Goal: Check status: Check status

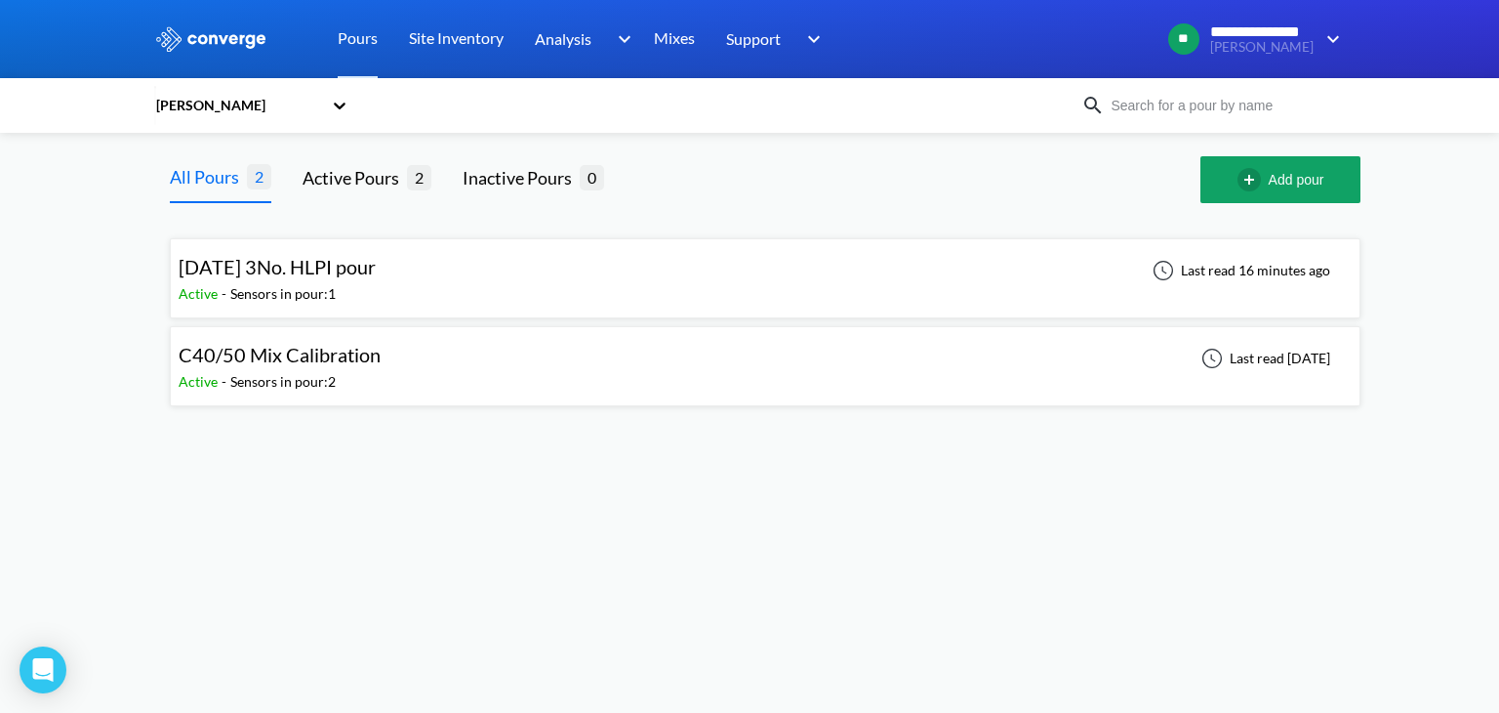
click at [342, 106] on icon at bounding box center [340, 105] width 12 height 7
click at [203, 195] on div "[PERSON_NAME]" at bounding box center [251, 195] width 195 height 37
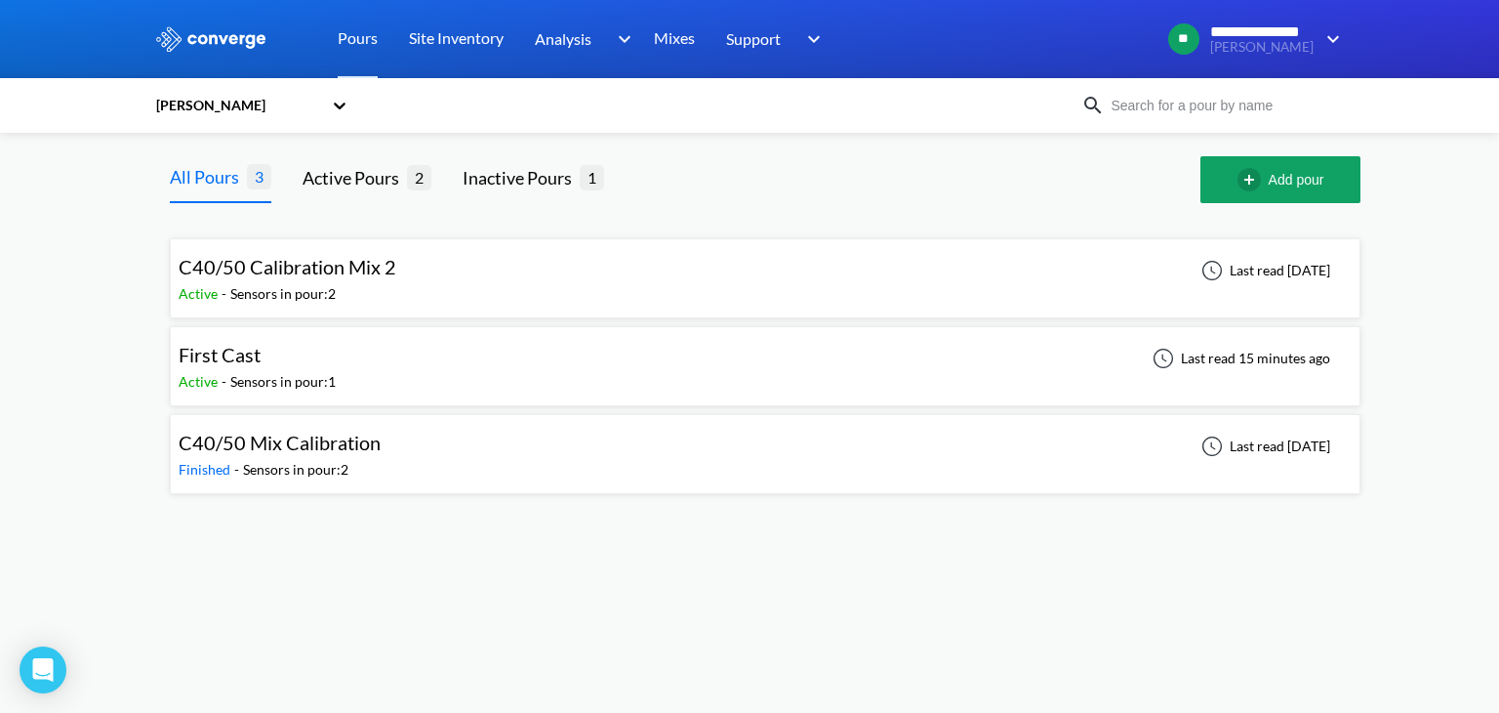
click at [361, 360] on div "First Cast Active - Sensors in pour: 1 Last read 15 minutes ago" at bounding box center [765, 366] width 1173 height 62
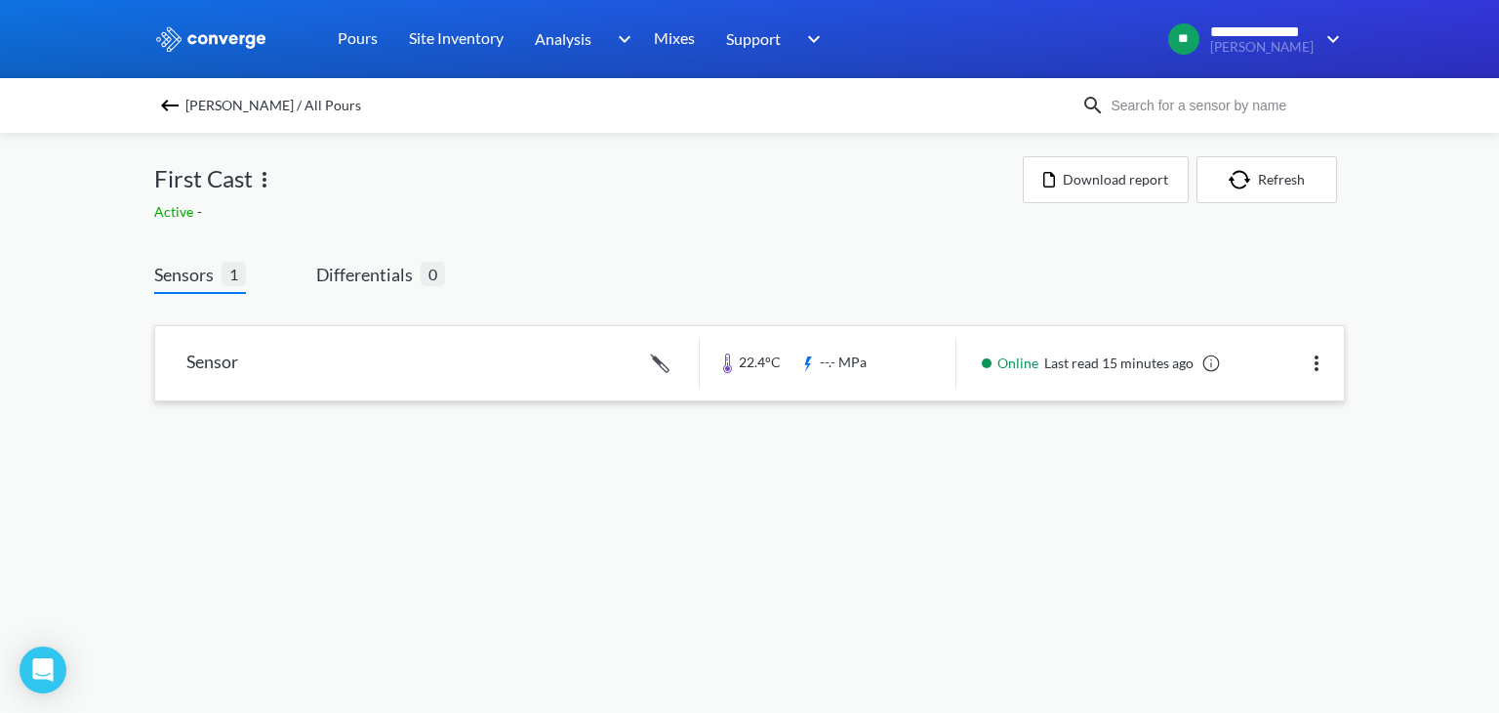
click at [867, 363] on link at bounding box center [749, 363] width 1189 height 74
click at [1213, 359] on link at bounding box center [1212, 363] width 20 height 20
click at [207, 272] on span "Sensors" at bounding box center [187, 274] width 67 height 27
click at [169, 109] on img at bounding box center [169, 105] width 23 height 23
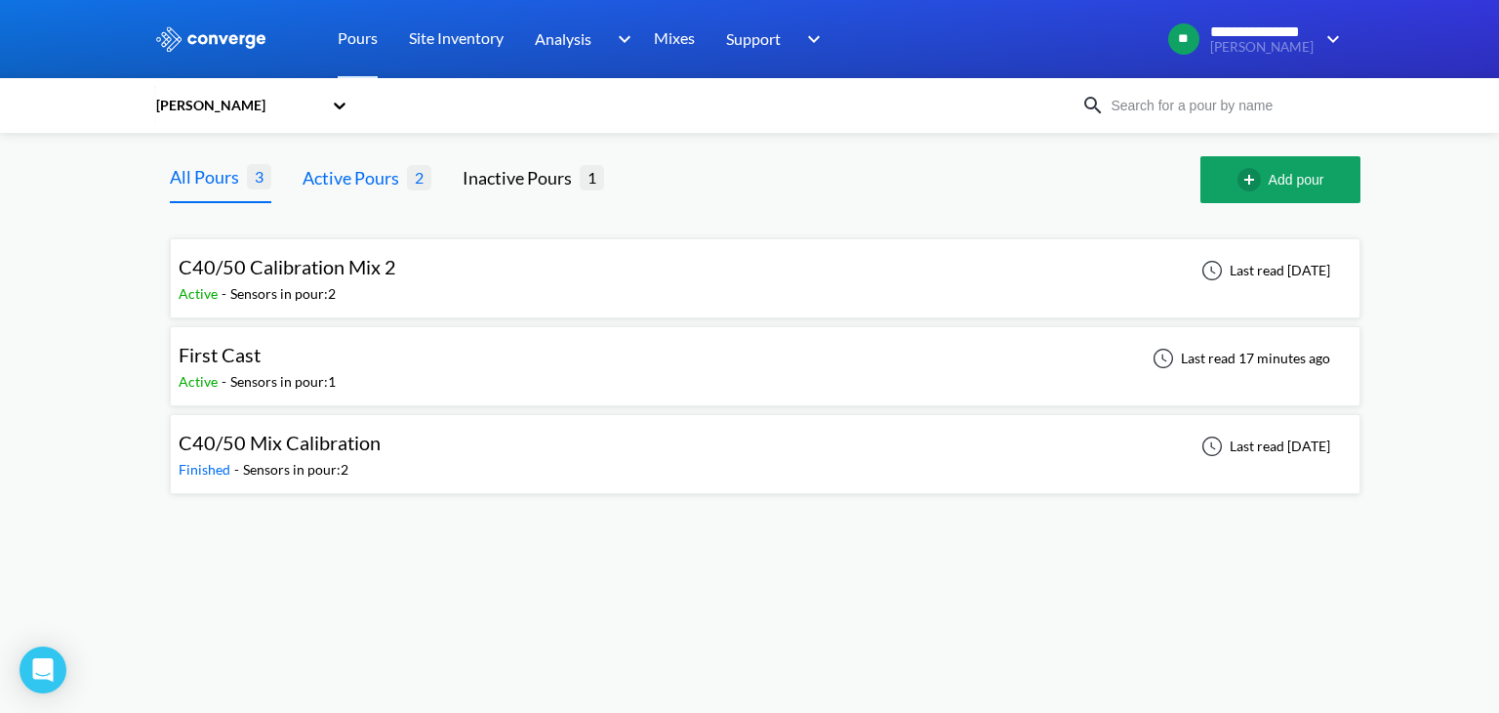
click at [371, 189] on div "Active Pours" at bounding box center [355, 177] width 104 height 27
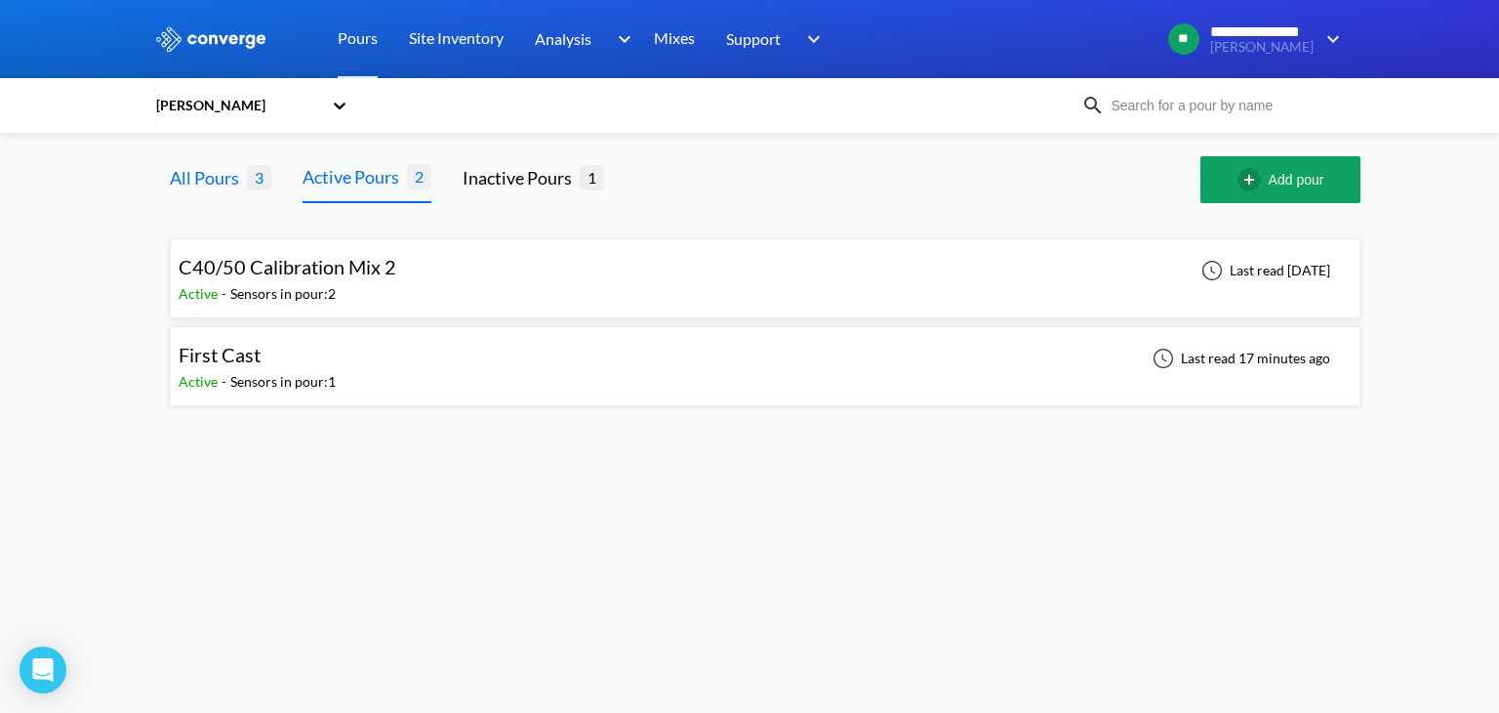
click at [235, 183] on div "All Pours" at bounding box center [208, 177] width 77 height 27
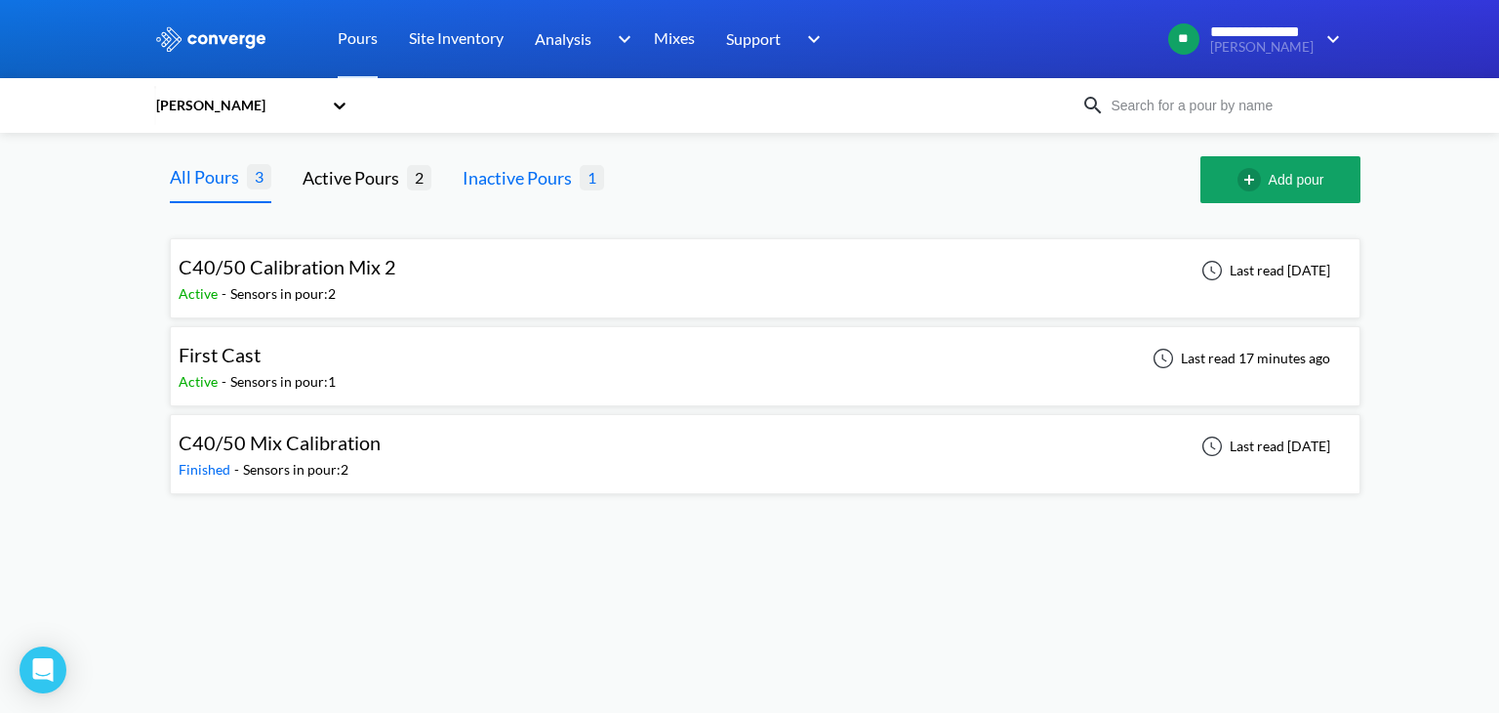
click at [524, 187] on div "Inactive Pours" at bounding box center [521, 177] width 117 height 27
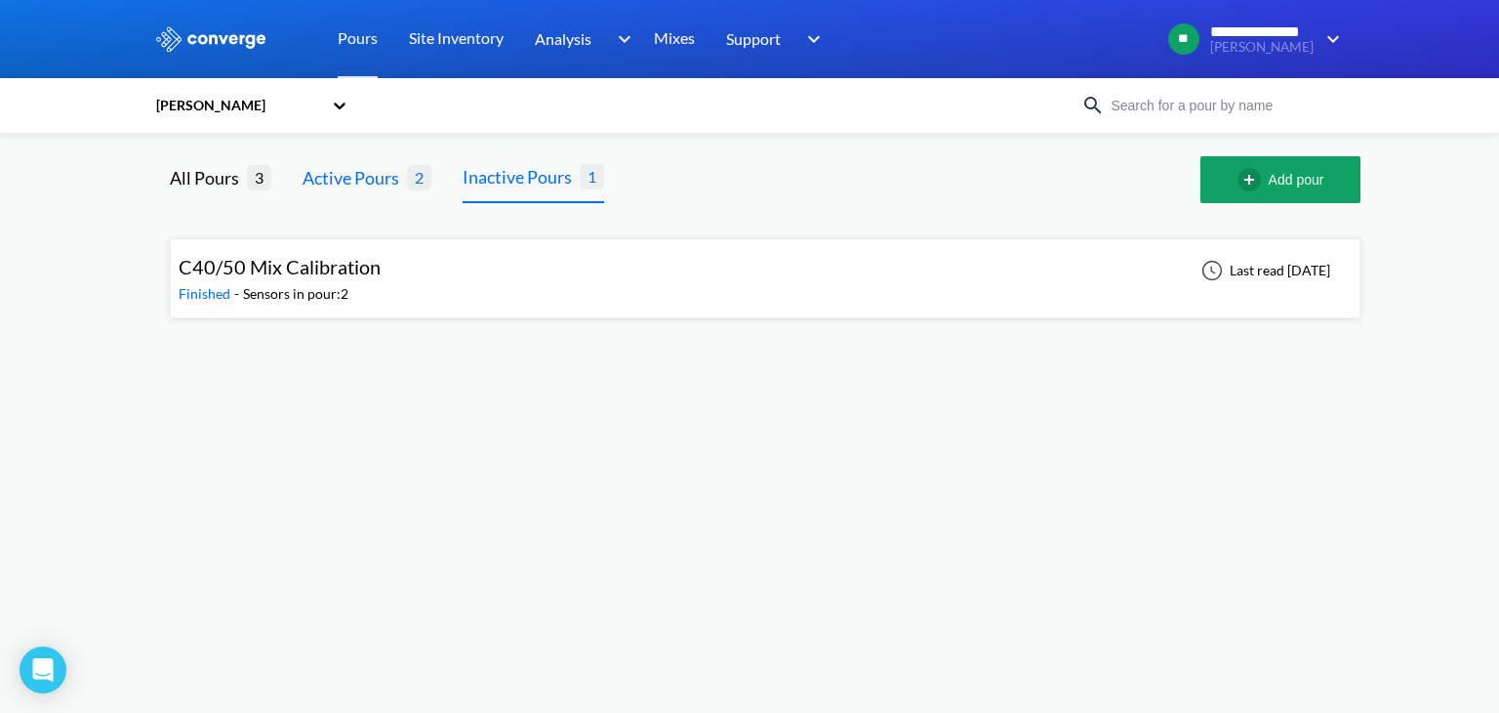
click at [357, 178] on div "Active Pours" at bounding box center [355, 177] width 104 height 27
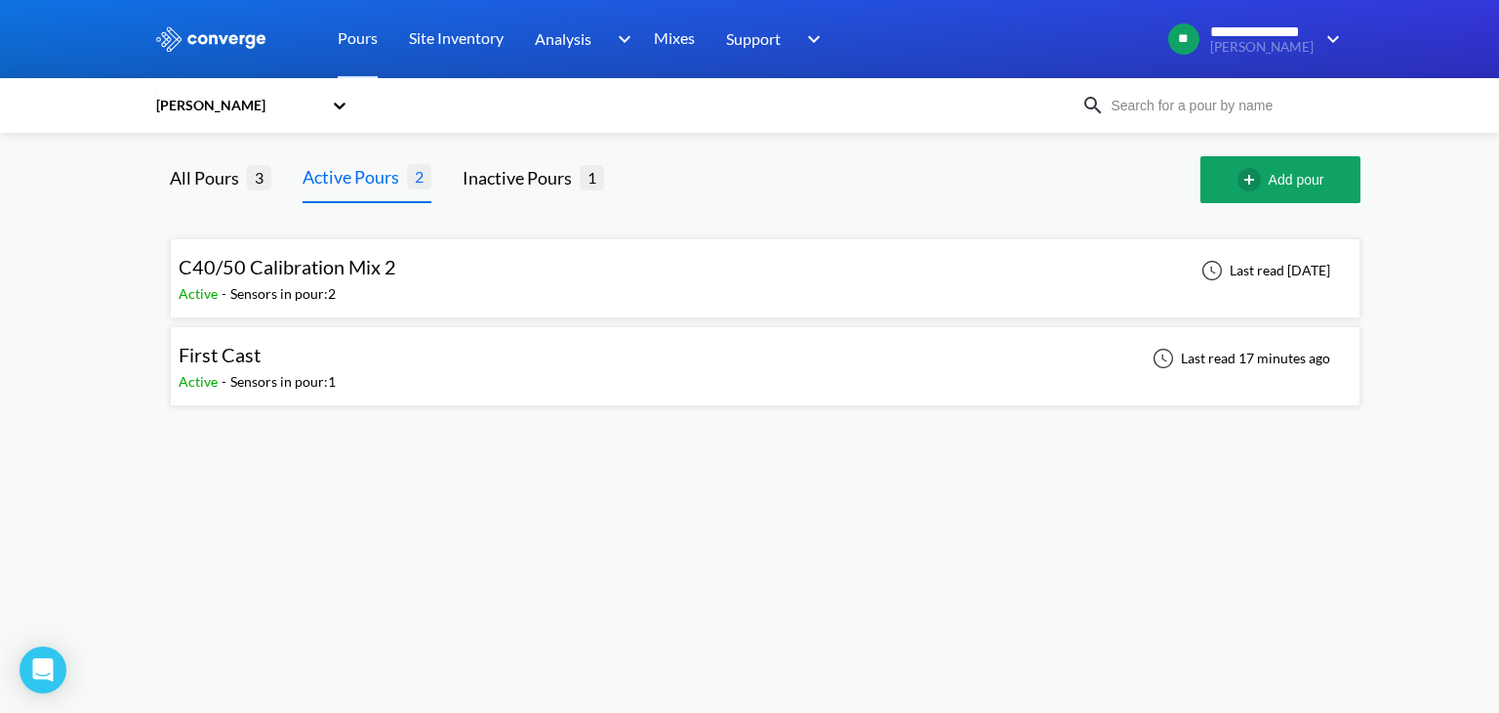
click at [280, 291] on div "Sensors in pour: 2" at bounding box center [282, 293] width 105 height 21
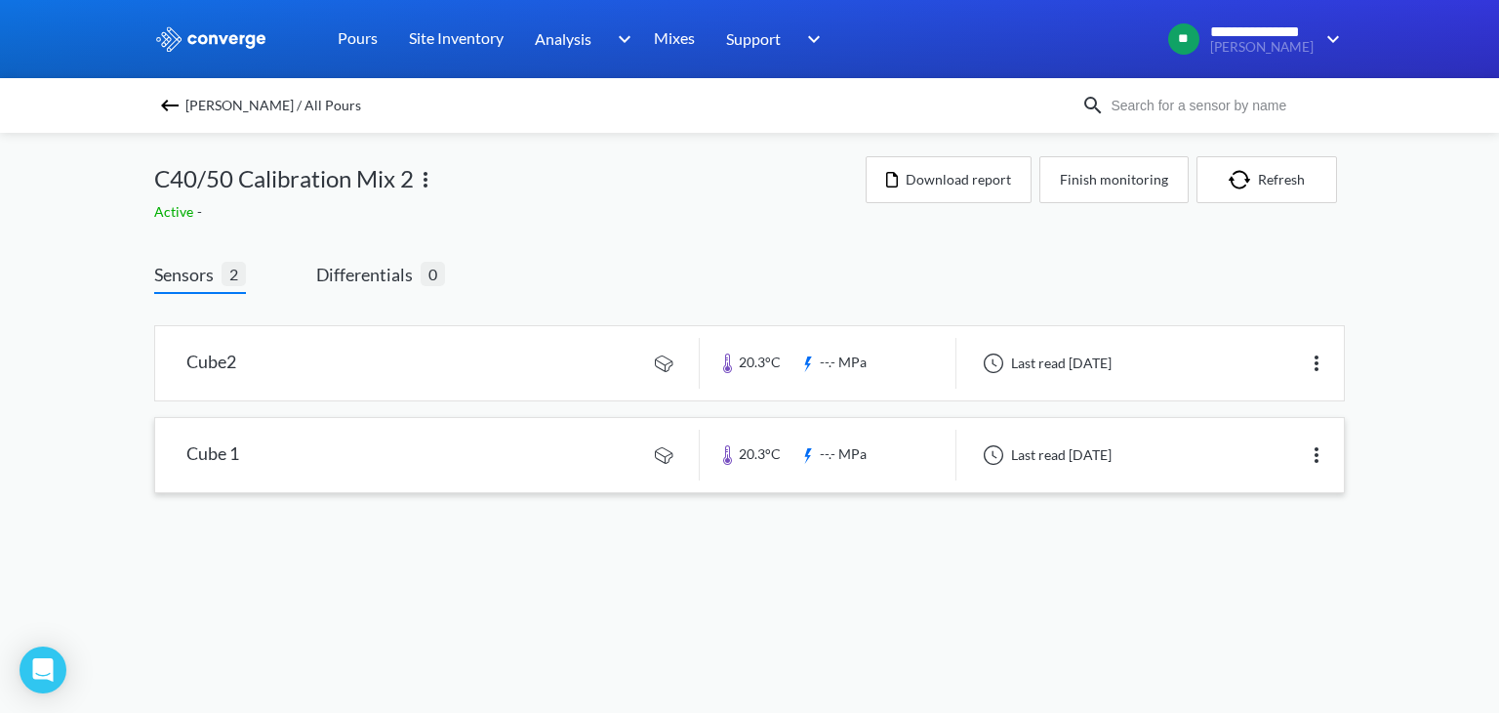
click at [491, 435] on link at bounding box center [749, 455] width 1189 height 74
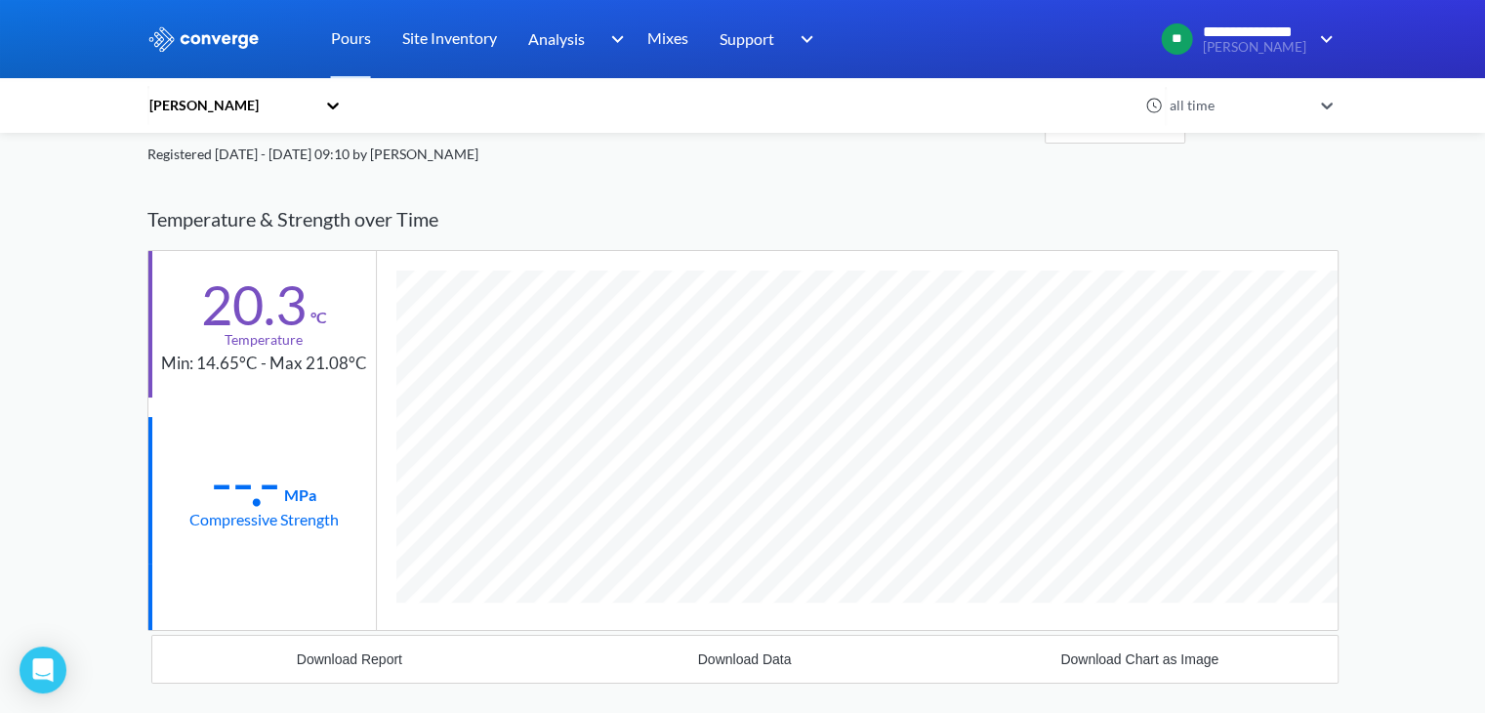
scroll to position [98, 0]
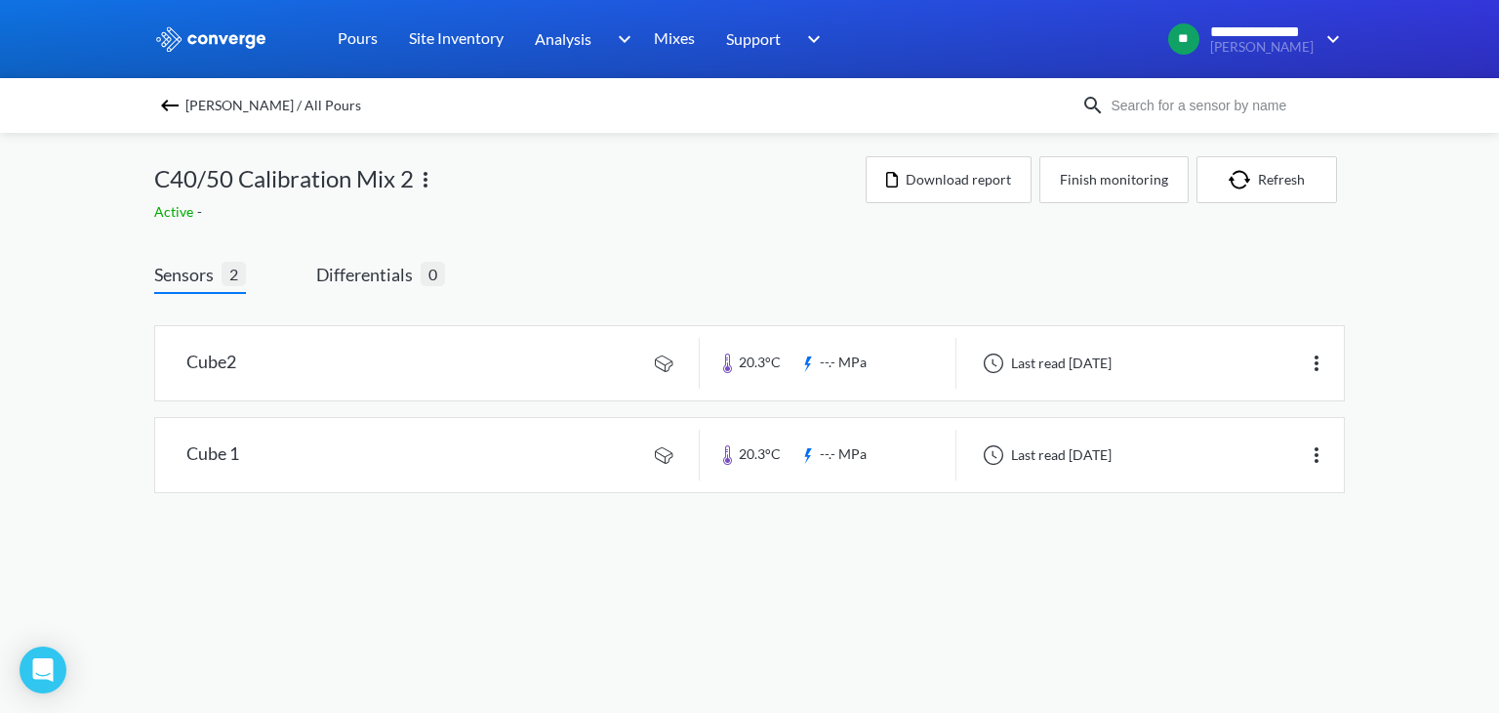
click at [168, 100] on img at bounding box center [169, 105] width 23 height 23
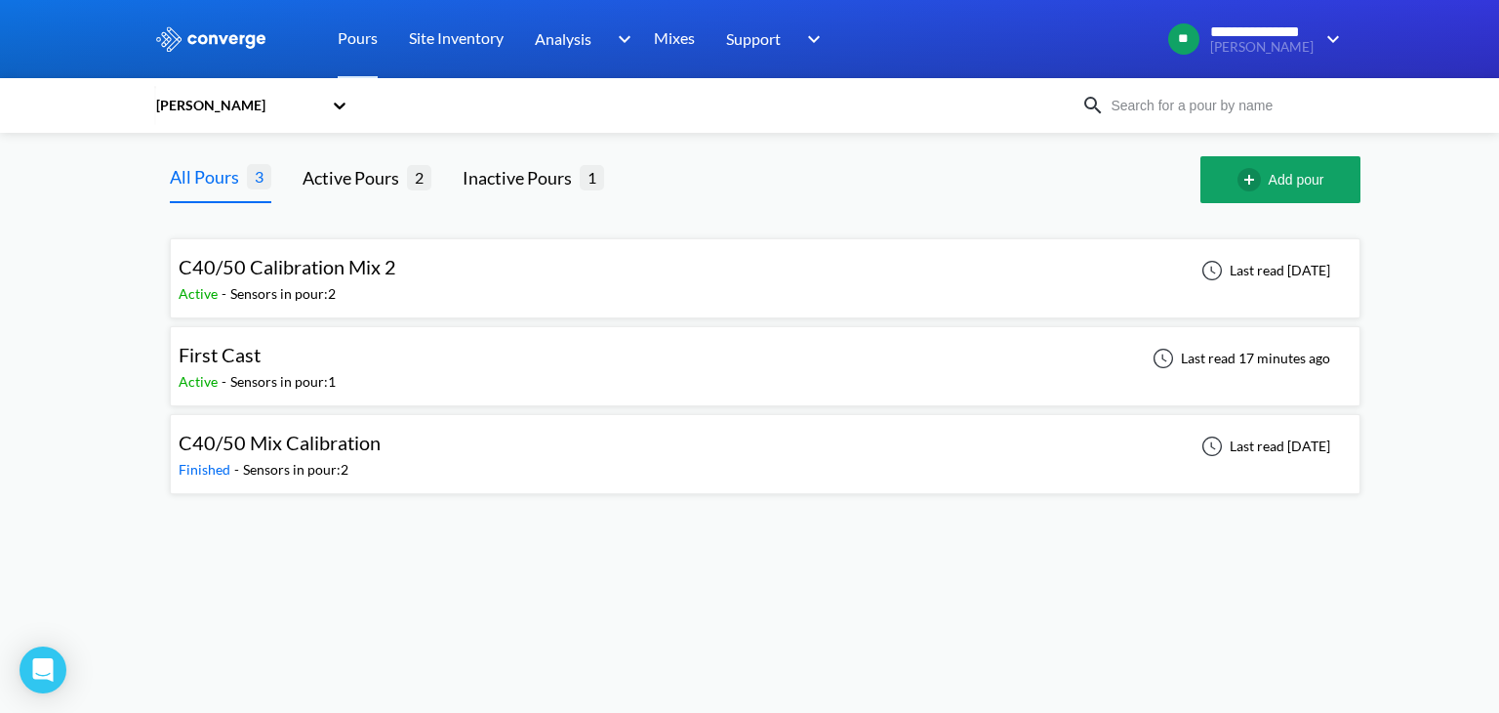
click at [344, 360] on div "First Cast Active - Sensors in pour: 1 Last read 17 minutes ago" at bounding box center [765, 366] width 1173 height 62
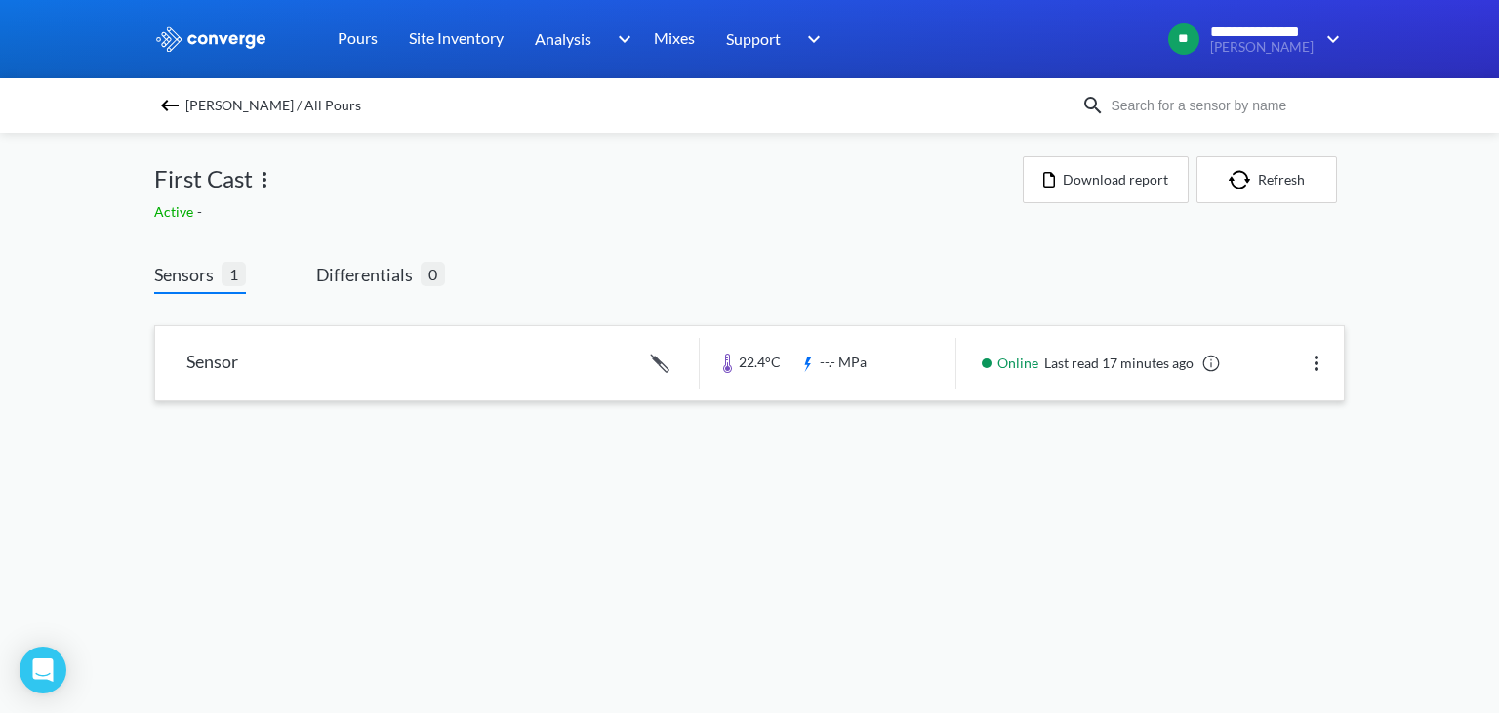
click at [569, 368] on link at bounding box center [749, 363] width 1189 height 74
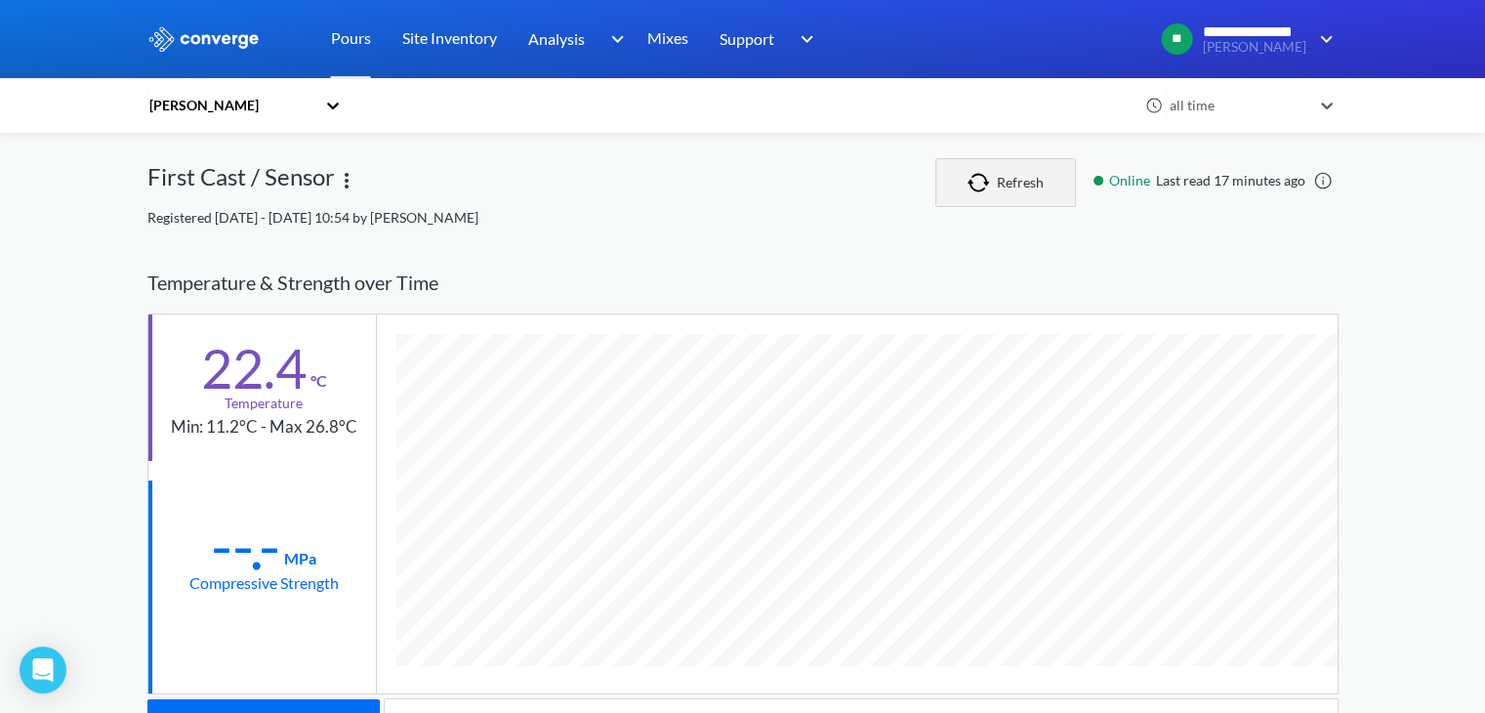
click at [1027, 184] on button "Refresh" at bounding box center [1005, 182] width 141 height 49
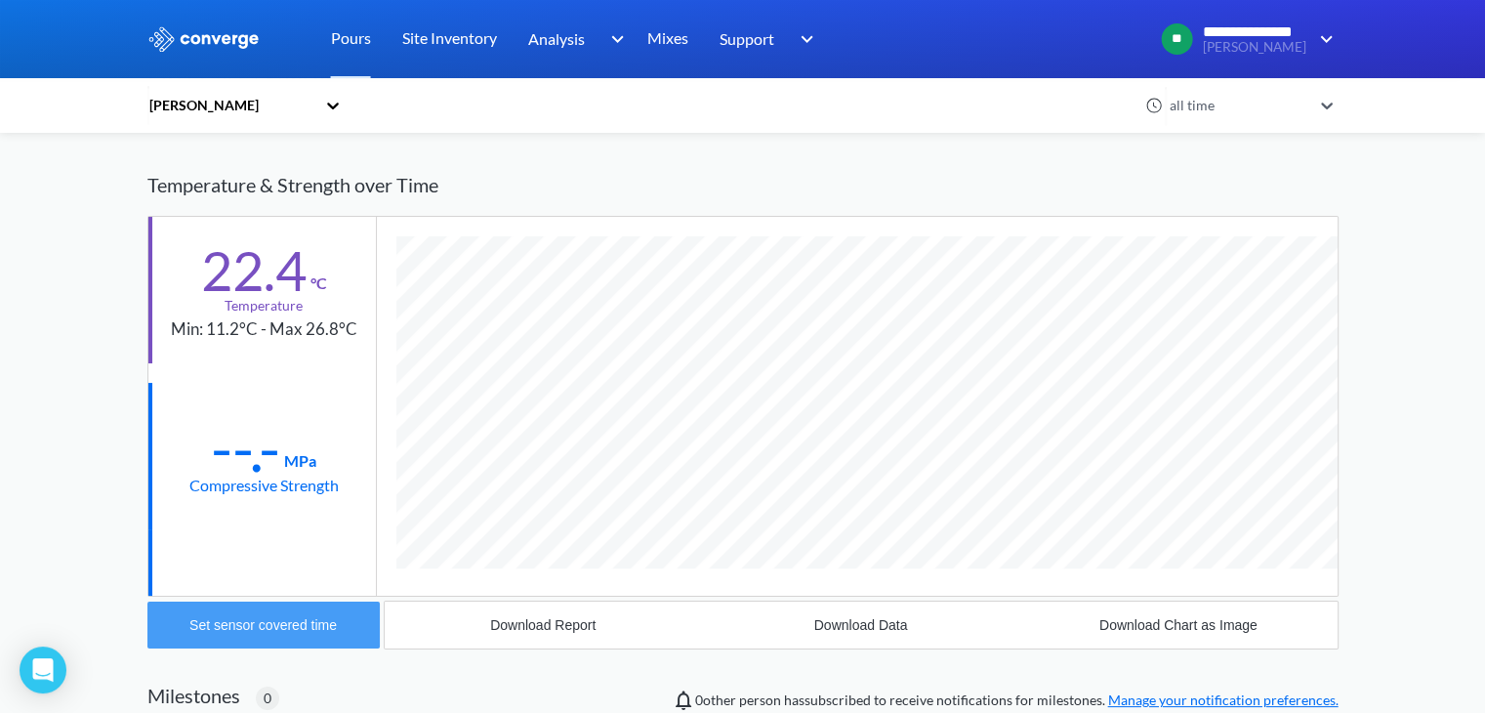
click at [312, 621] on div "Set sensor covered time" at bounding box center [262, 625] width 147 height 16
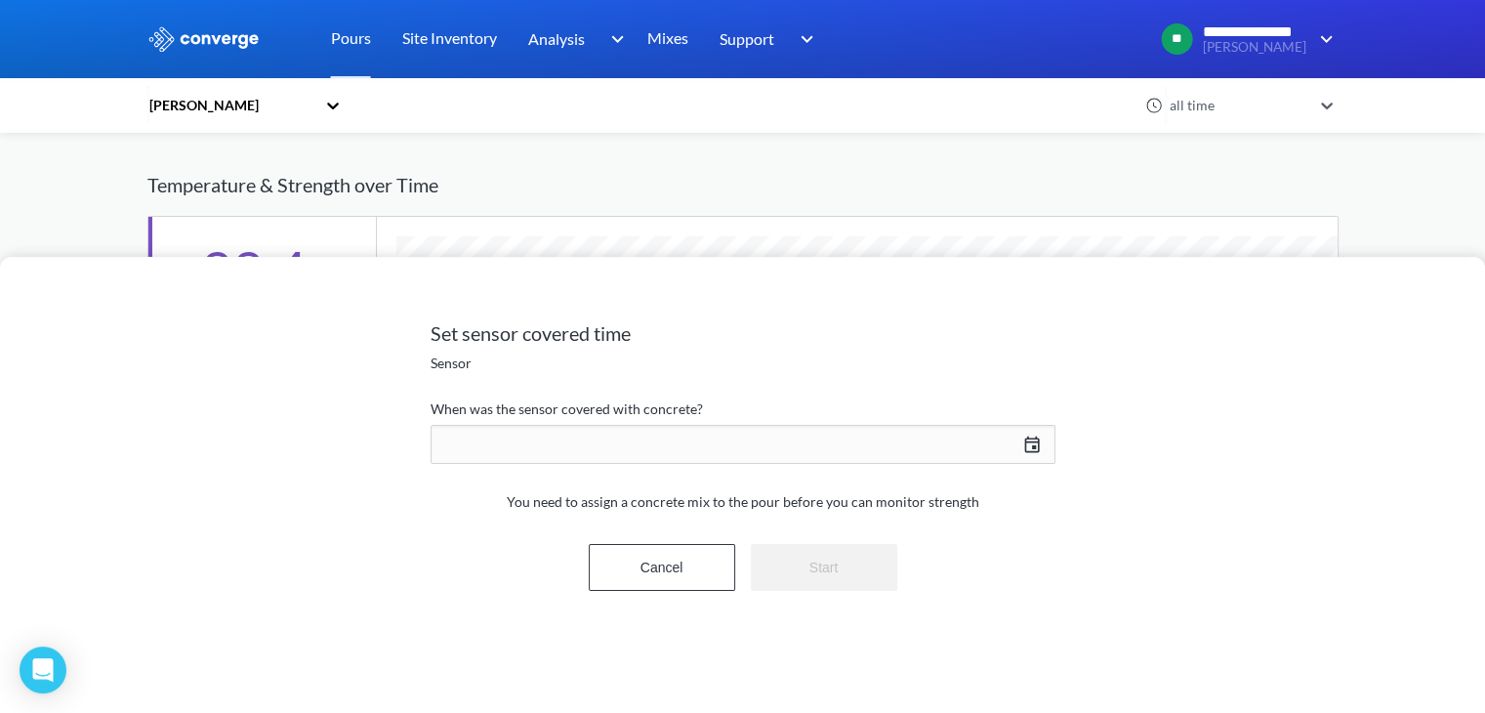
scroll to position [1037, 1191]
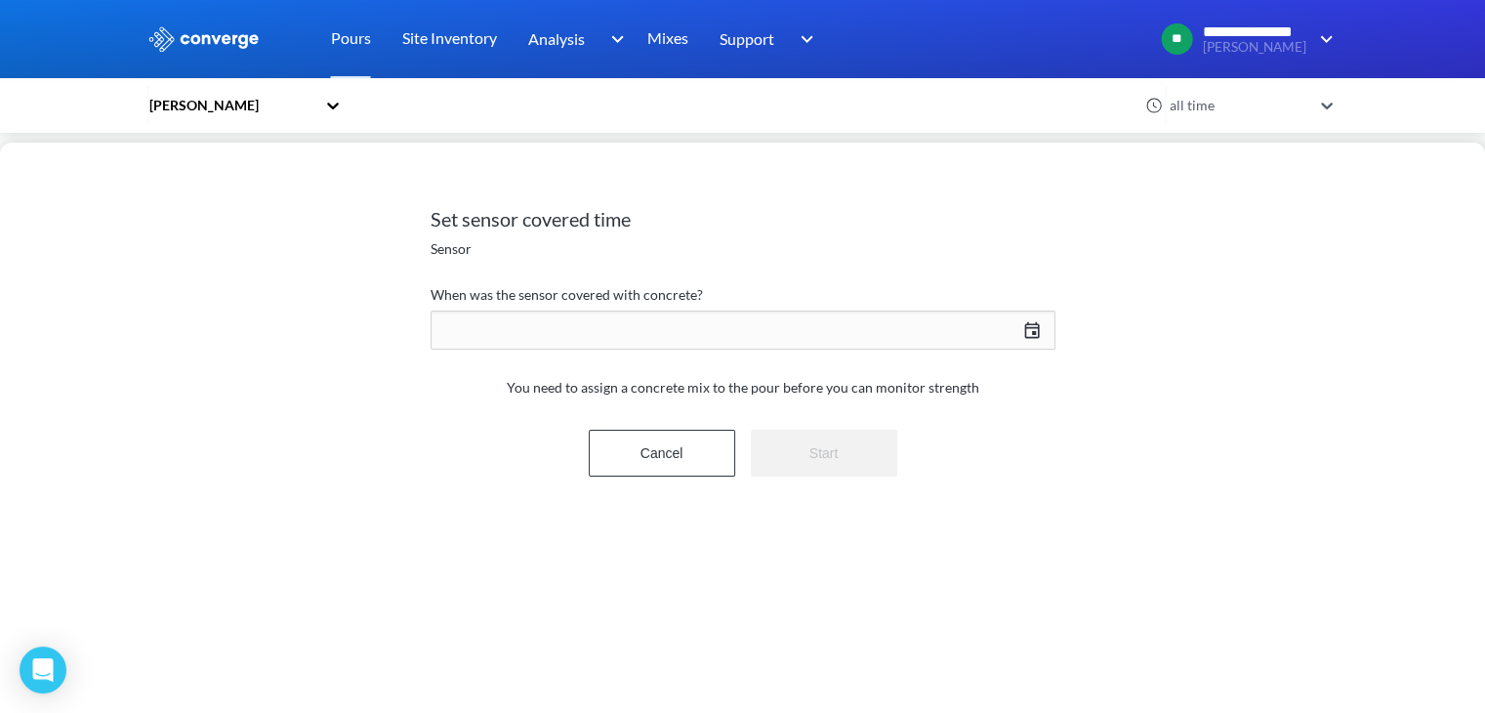
click at [921, 328] on div "[DATE] Press the down arrow key to interact with the calendar and select a date…" at bounding box center [742, 330] width 625 height 47
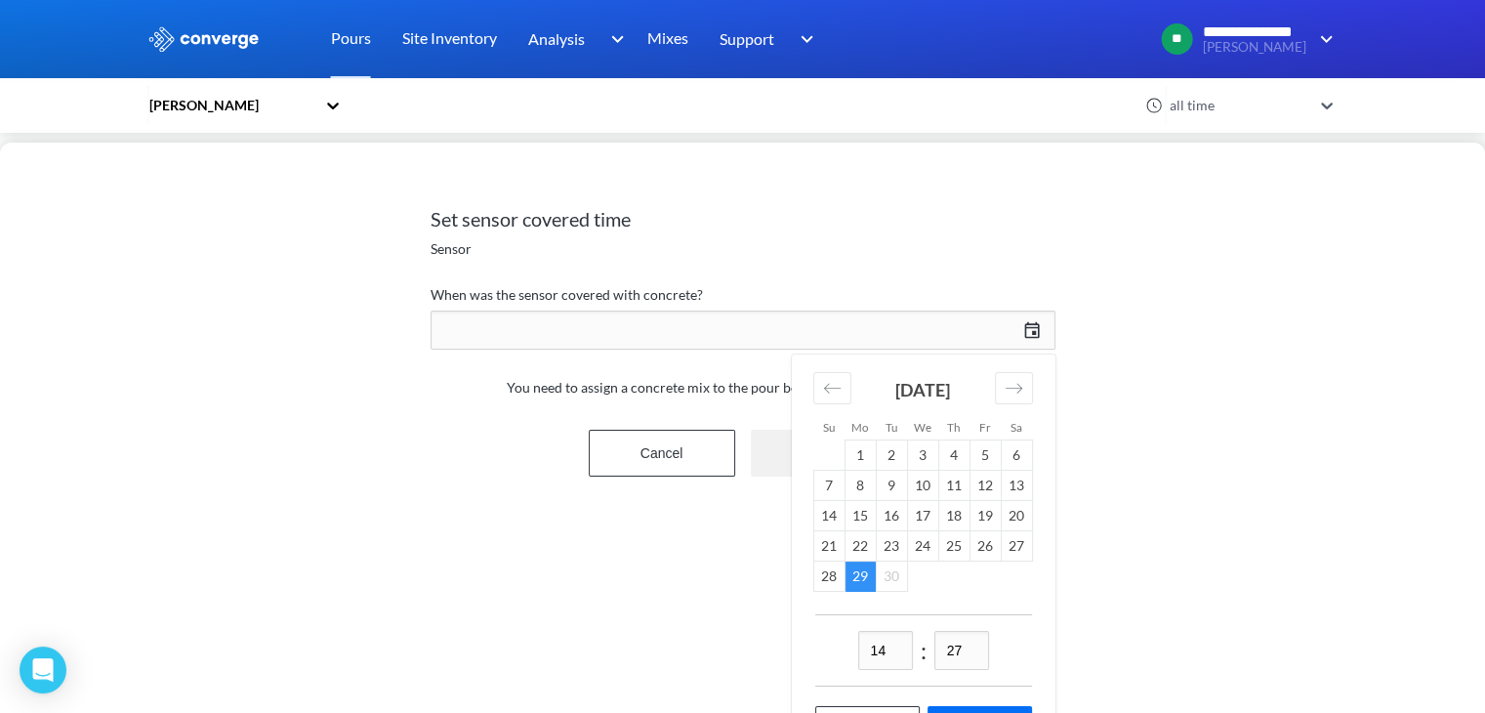
click at [1298, 277] on div "Set sensor covered time Sensor When was the sensor covered with concrete? [DATE…" at bounding box center [742, 428] width 1485 height 570
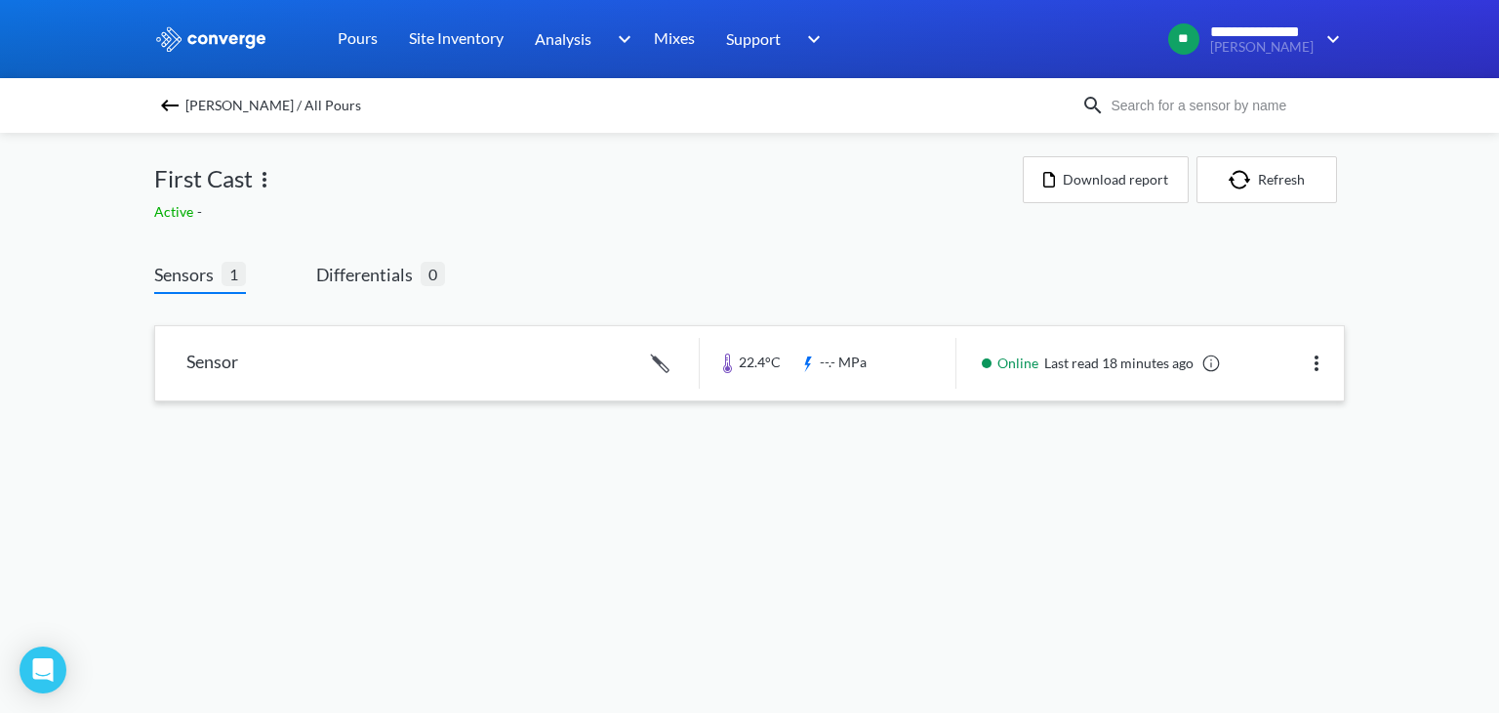
click at [661, 362] on link at bounding box center [749, 363] width 1189 height 74
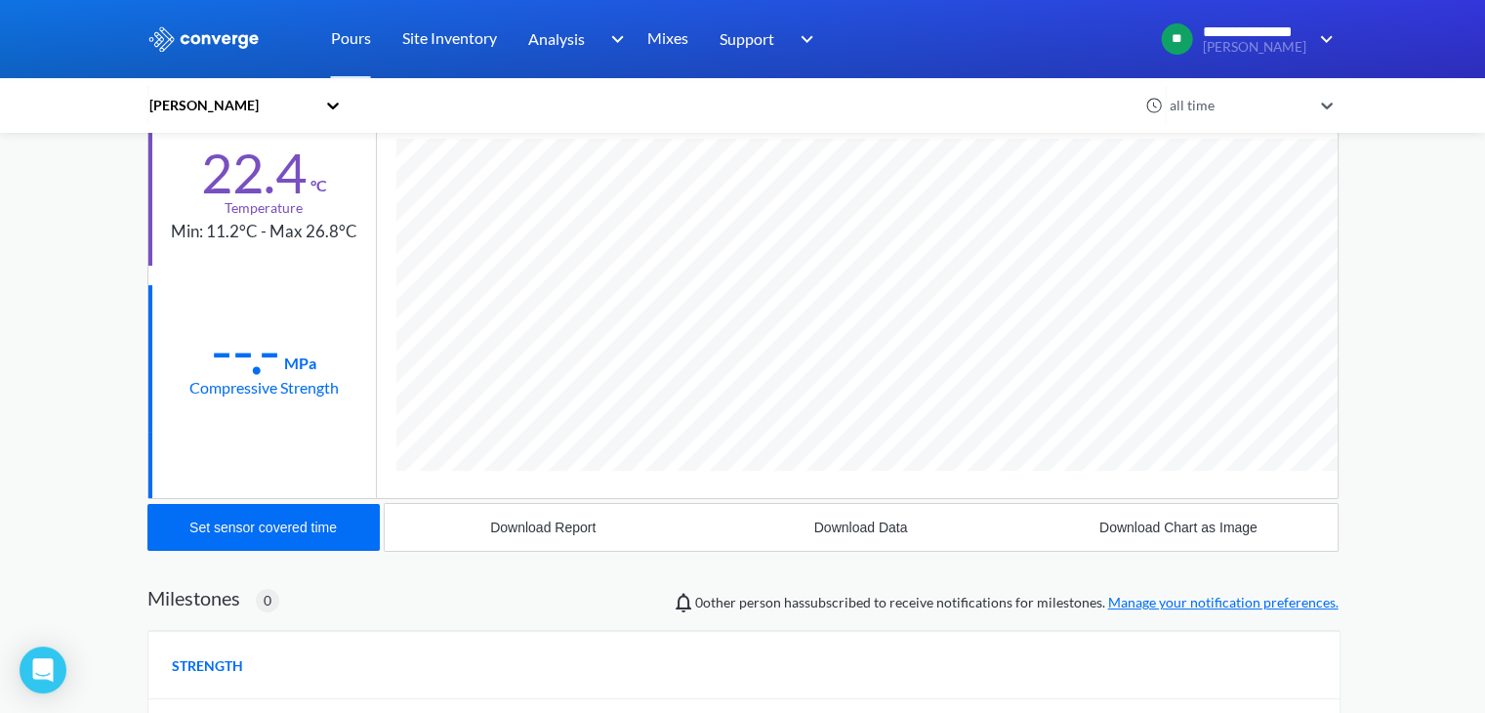
scroll to position [390, 0]
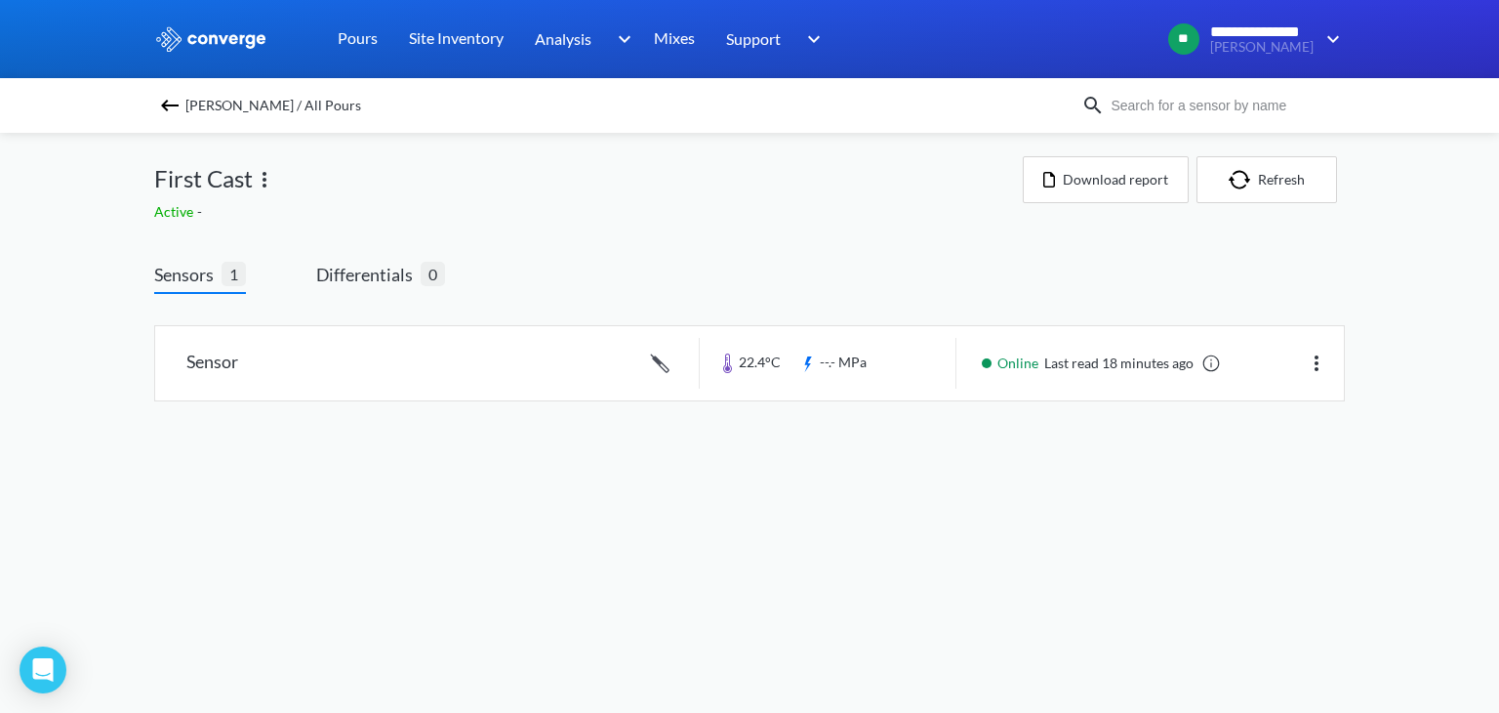
click at [178, 104] on img at bounding box center [169, 105] width 23 height 23
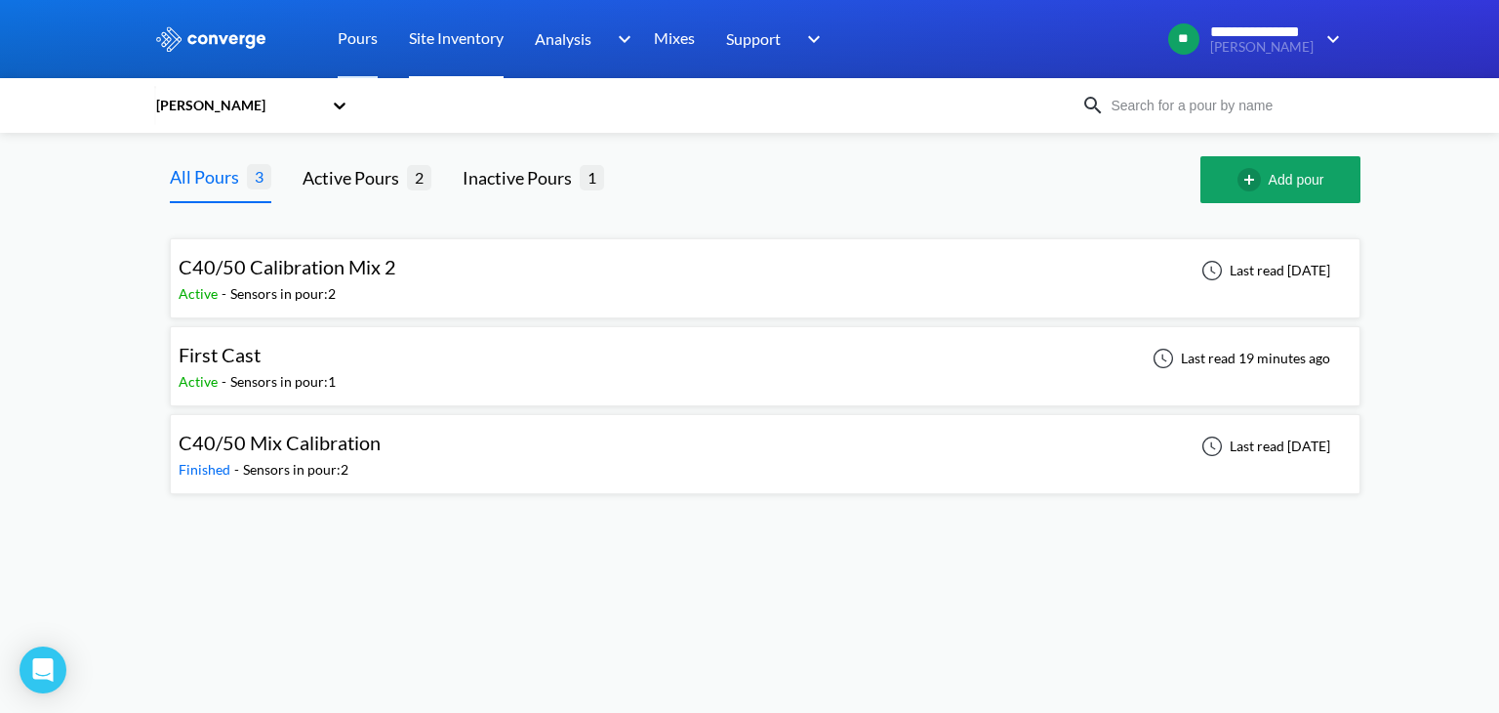
click at [449, 52] on link "Site Inventory" at bounding box center [456, 39] width 95 height 78
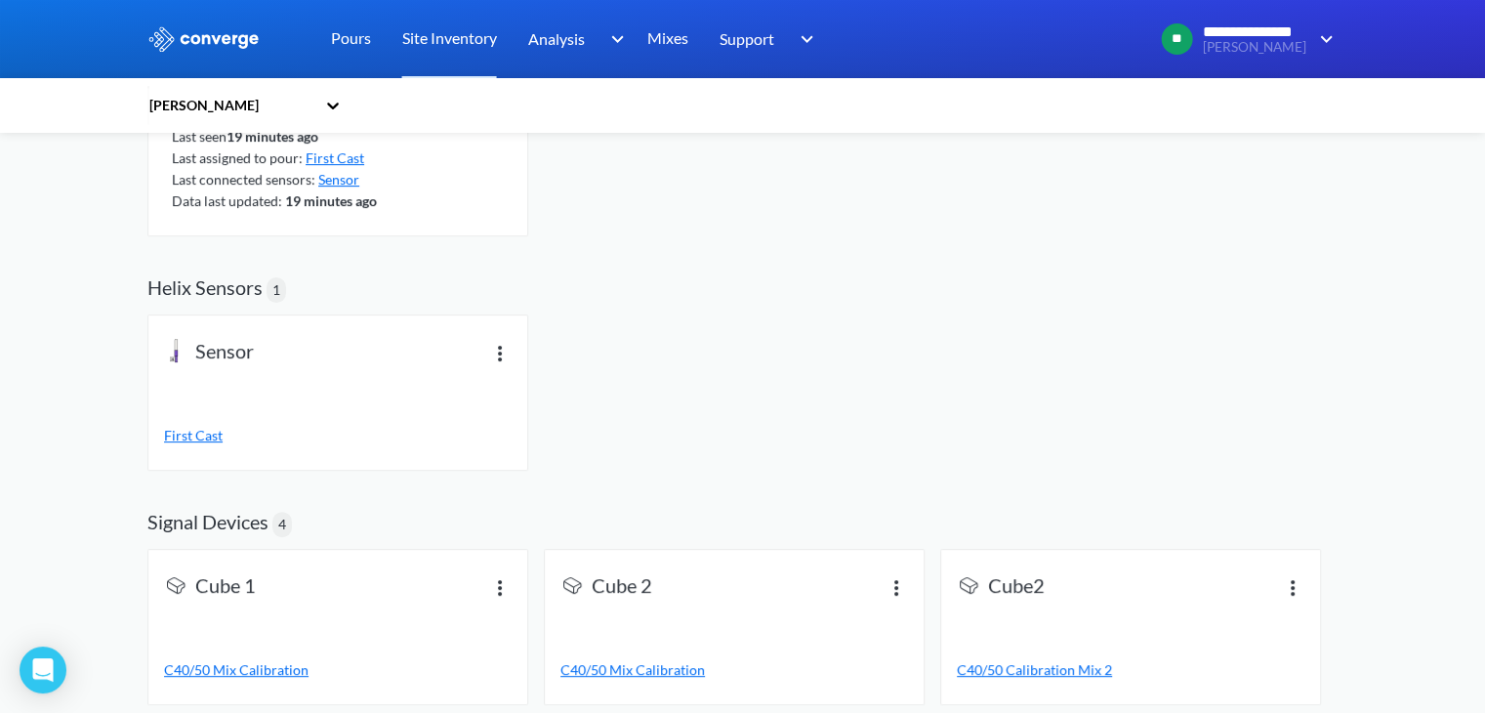
scroll to position [424, 0]
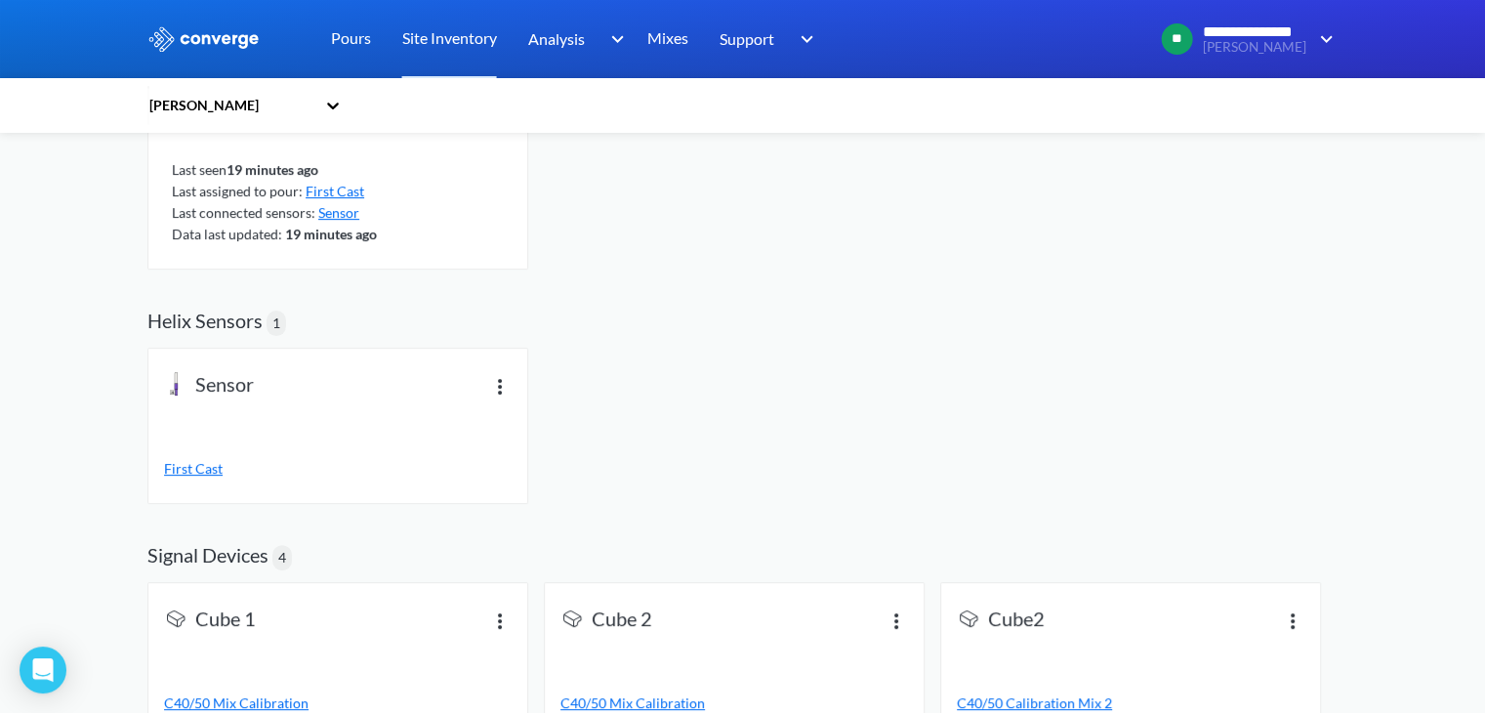
click at [497, 383] on img at bounding box center [499, 385] width 23 height 23
click at [481, 366] on div "View info" at bounding box center [449, 366] width 125 height 37
click at [500, 380] on img at bounding box center [499, 383] width 23 height 23
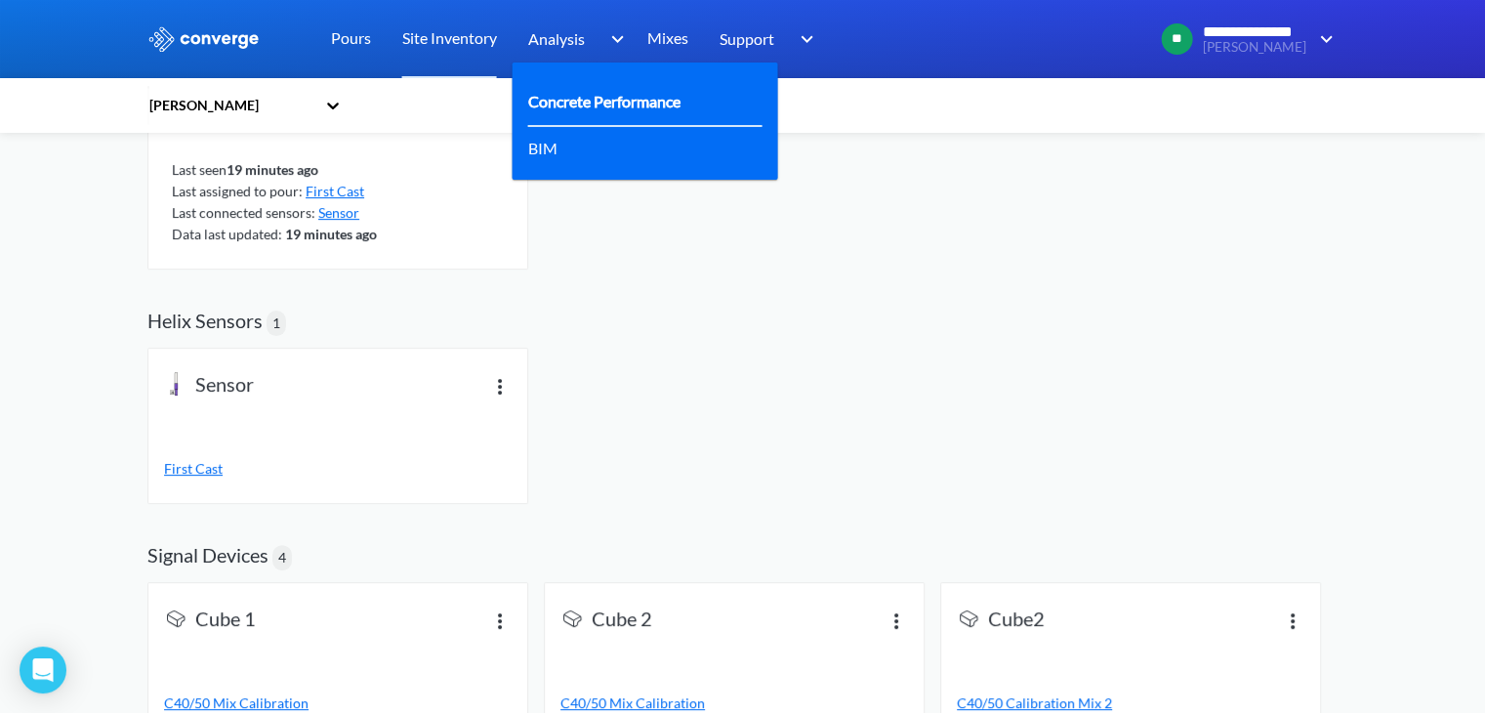
click at [580, 106] on link "Concrete Performance" at bounding box center [604, 101] width 152 height 24
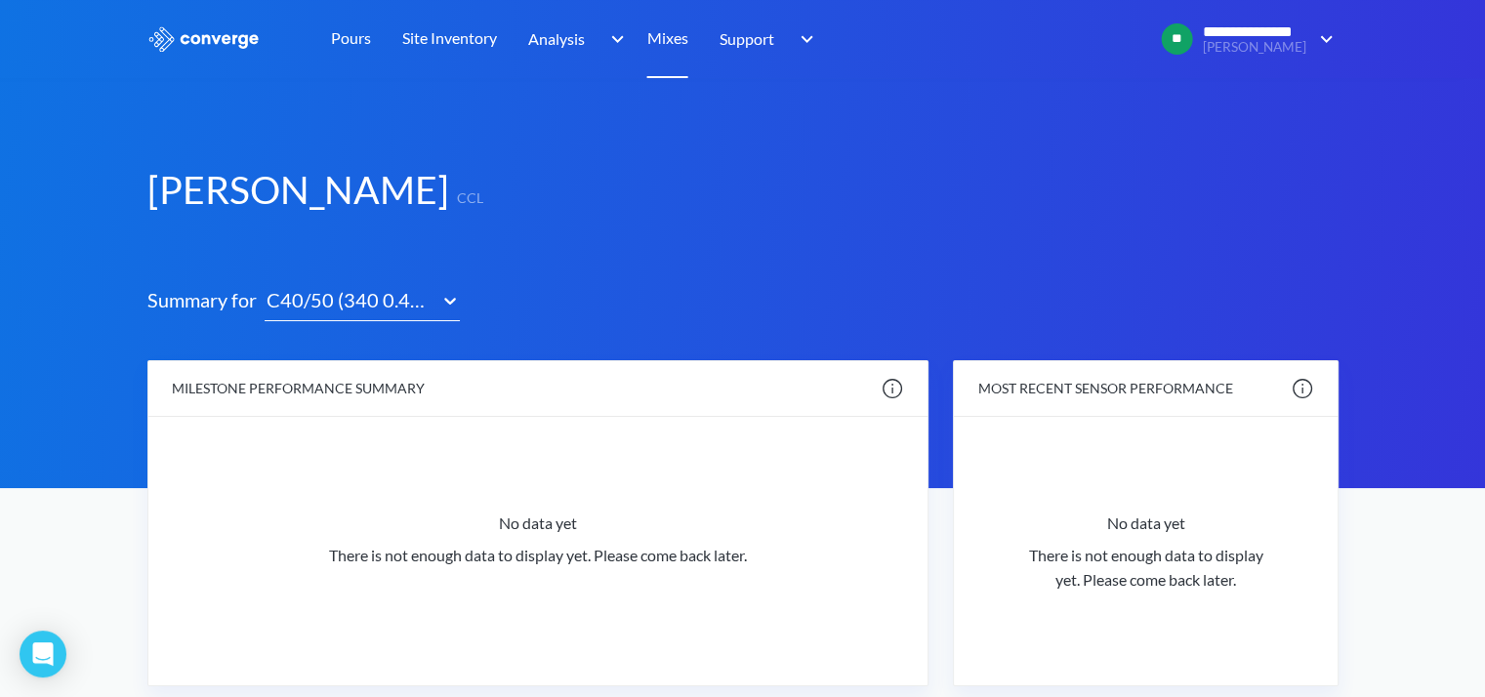
click at [662, 42] on link "Mixes" at bounding box center [667, 39] width 41 height 78
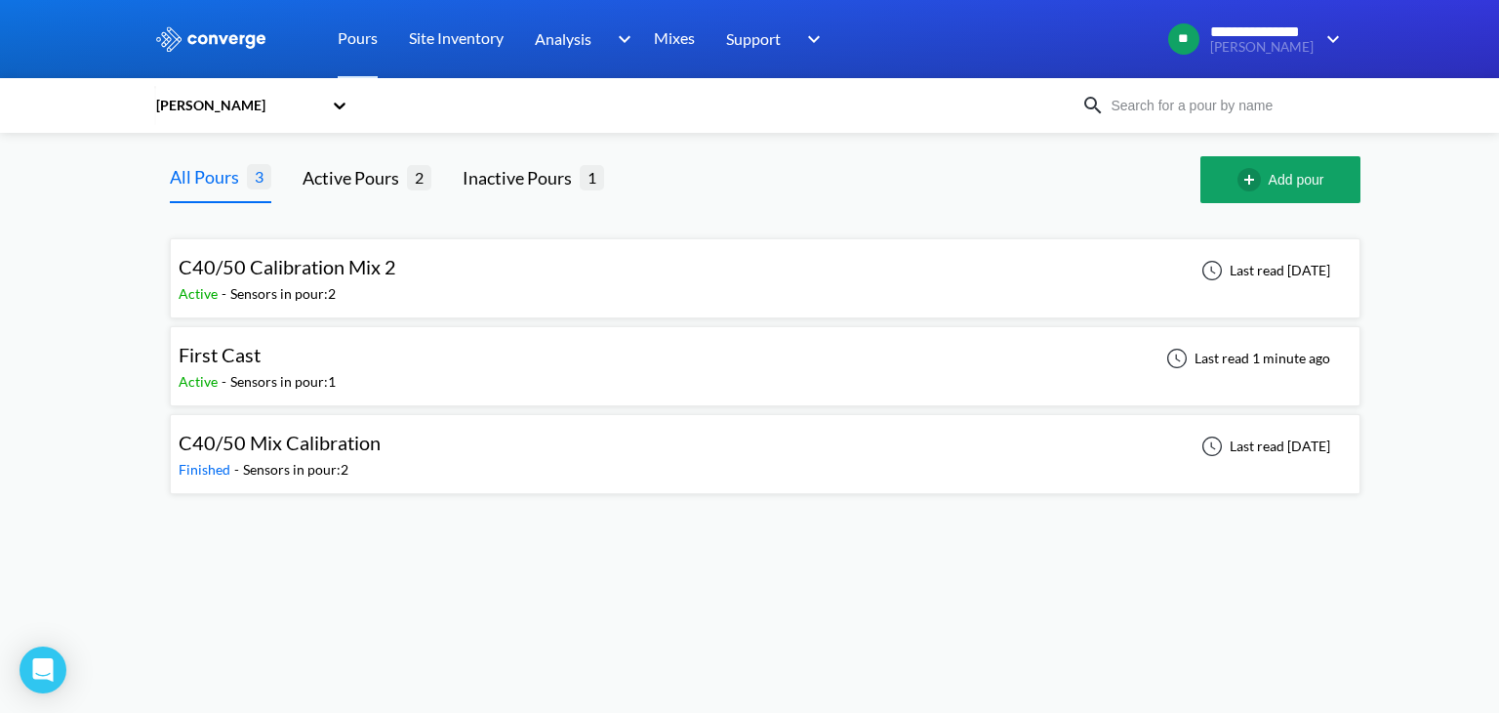
click at [369, 264] on span "C40/50 Calibration Mix 2" at bounding box center [288, 266] width 218 height 23
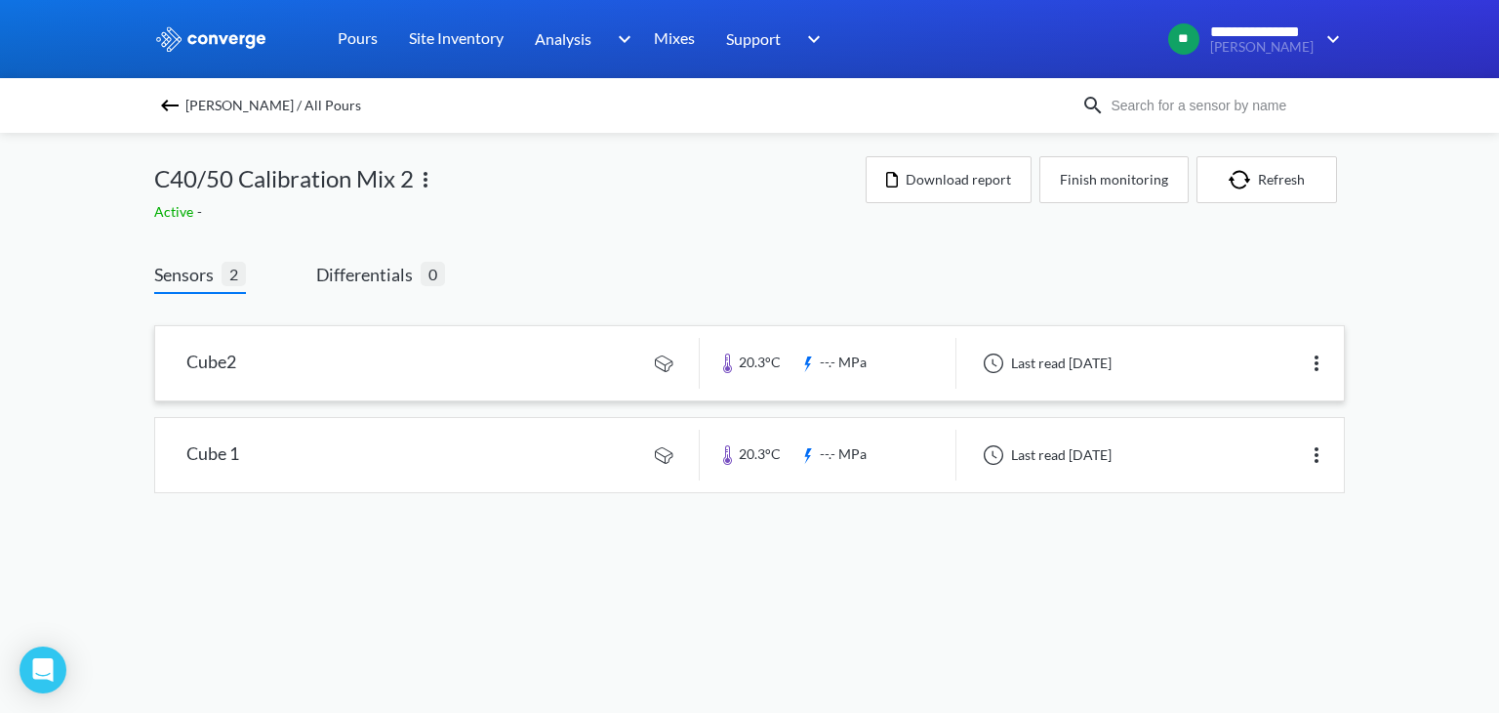
click at [527, 359] on link at bounding box center [749, 363] width 1189 height 74
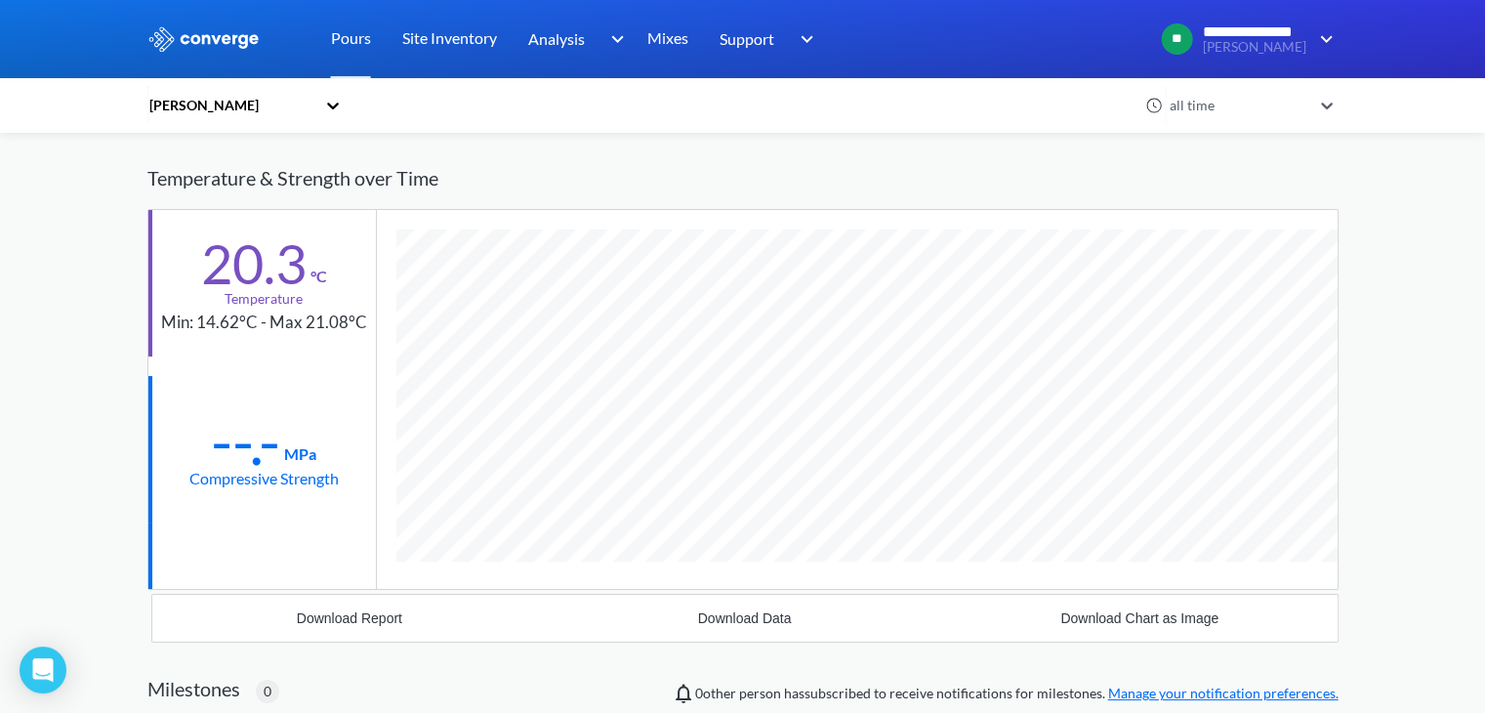
scroll to position [202, 0]
